Goal: Task Accomplishment & Management: Complete application form

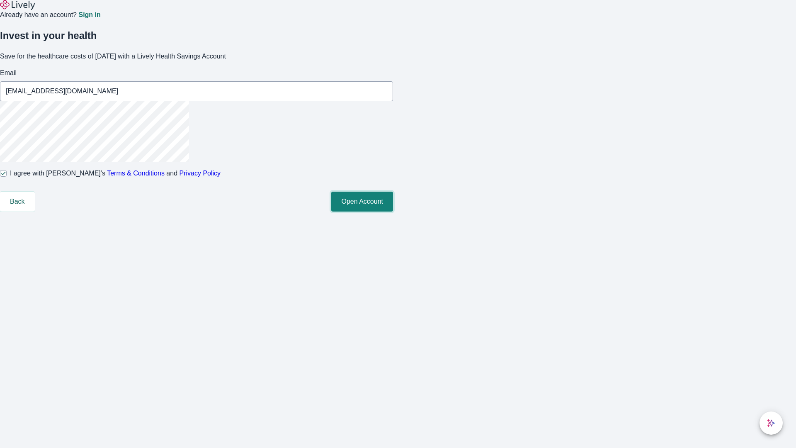
click at [393, 211] on button "Open Account" at bounding box center [362, 202] width 62 height 20
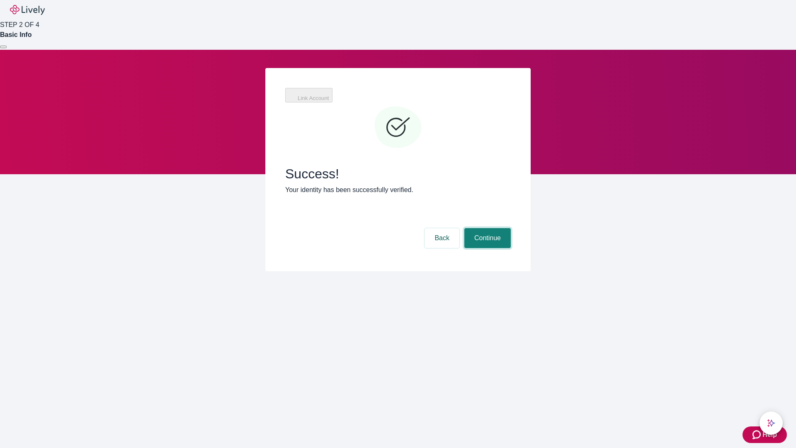
click at [486, 228] on button "Continue" at bounding box center [487, 238] width 46 height 20
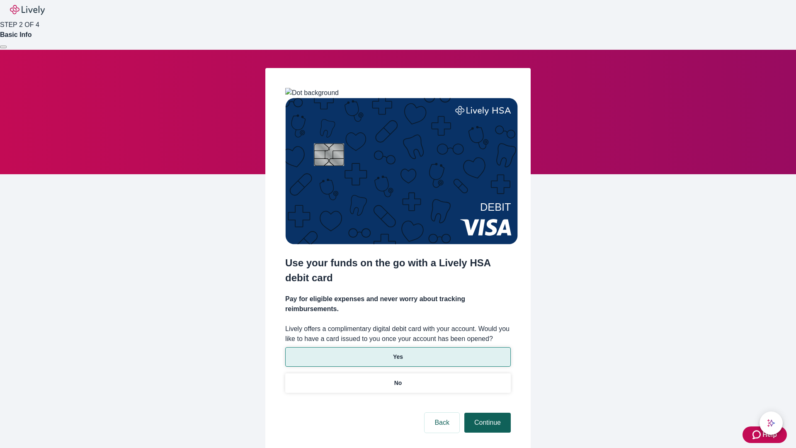
click at [398, 352] on p "Yes" at bounding box center [398, 356] width 10 height 9
click at [486, 413] on button "Continue" at bounding box center [487, 423] width 46 height 20
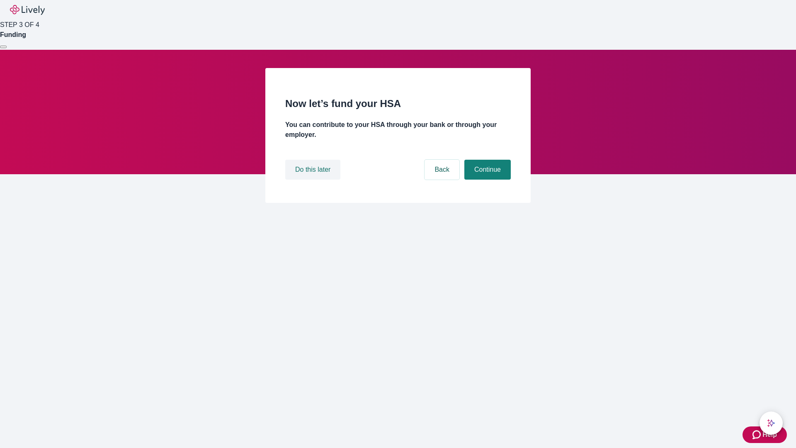
click at [314, 180] on button "Do this later" at bounding box center [312, 170] width 55 height 20
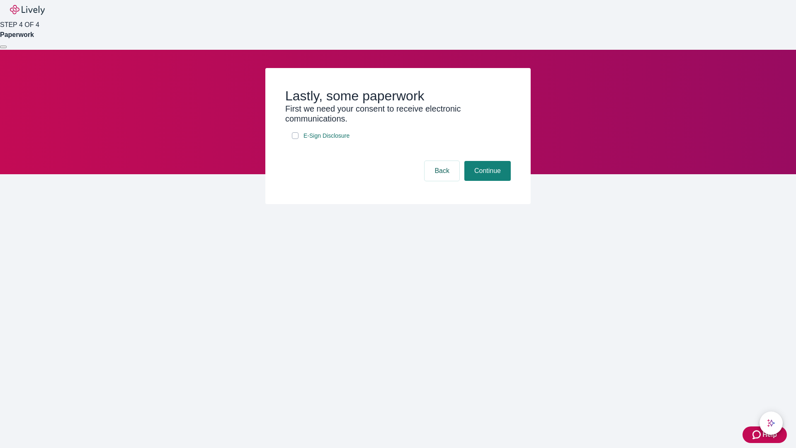
click at [295, 139] on input "E-Sign Disclosure" at bounding box center [295, 135] width 7 height 7
checkbox input "true"
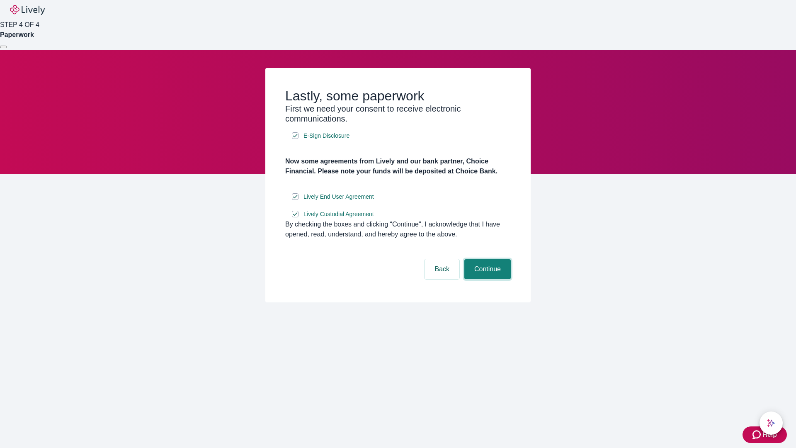
click at [486, 279] on button "Continue" at bounding box center [487, 269] width 46 height 20
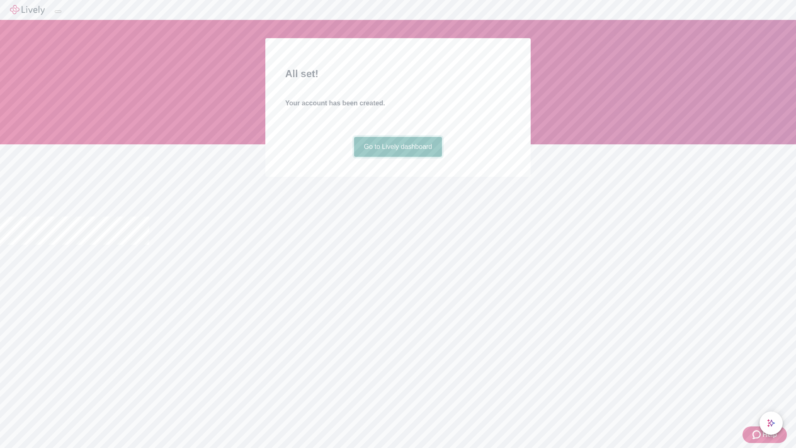
click at [398, 157] on link "Go to Lively dashboard" at bounding box center [398, 147] width 88 height 20
